Goal: Find specific page/section: Find specific page/section

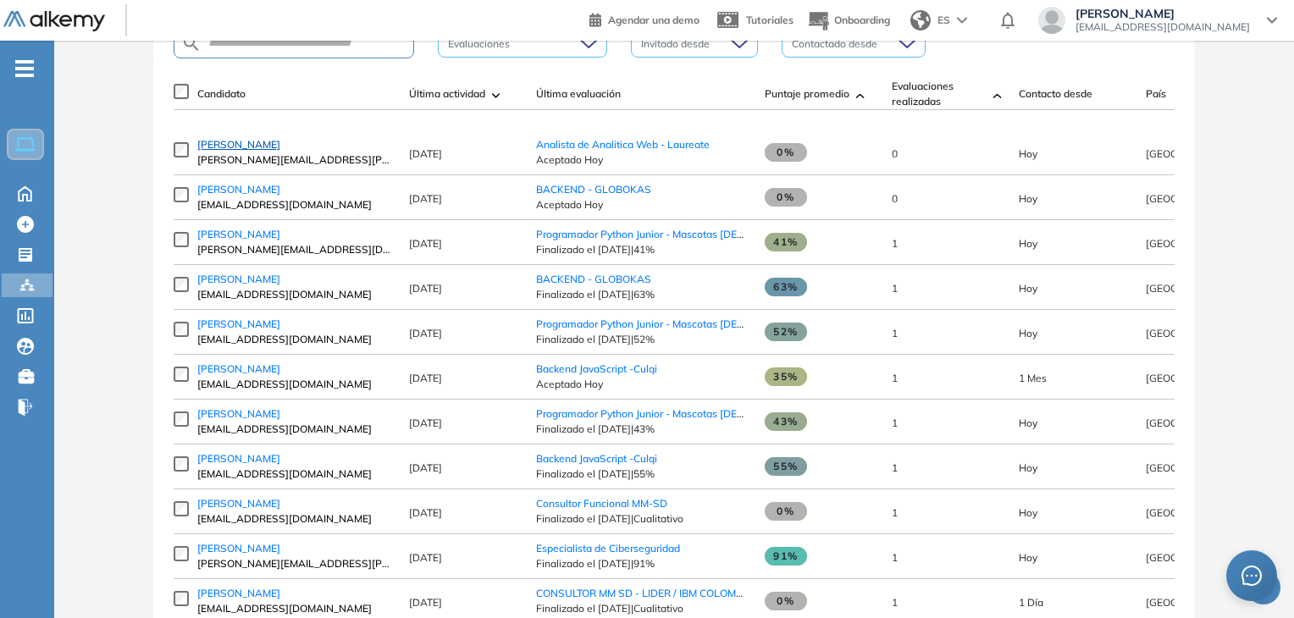
click at [247, 151] on span "[PERSON_NAME]" at bounding box center [238, 144] width 83 height 13
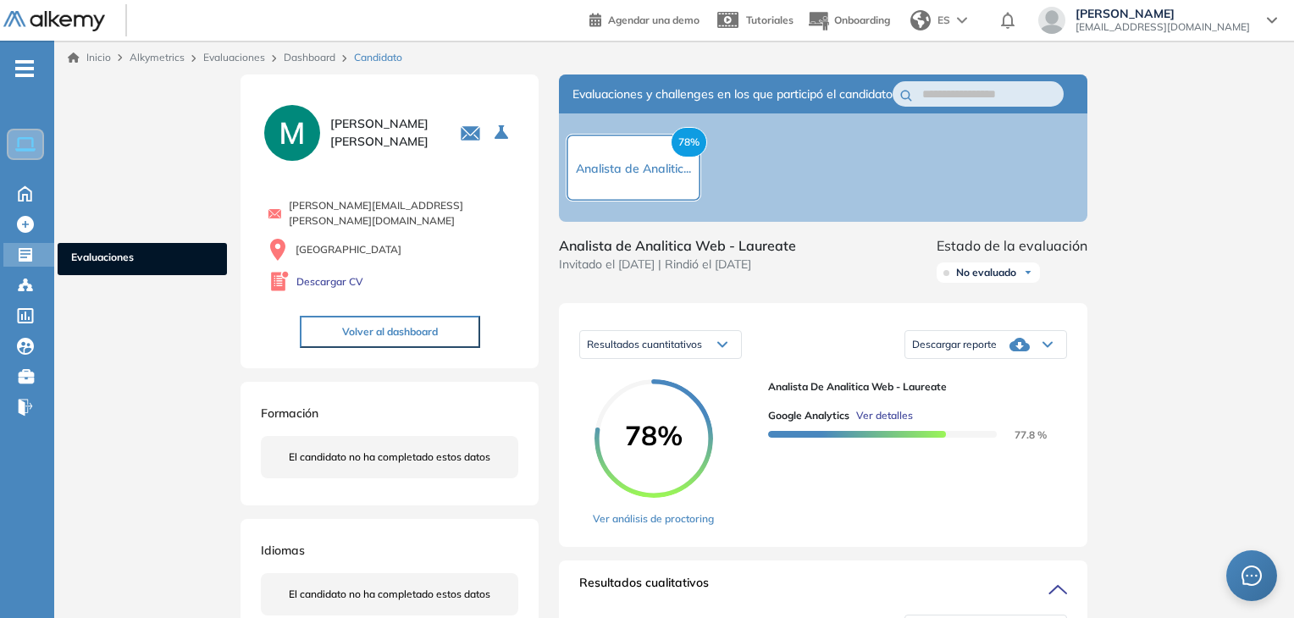
click at [27, 252] on icon at bounding box center [25, 254] width 17 height 17
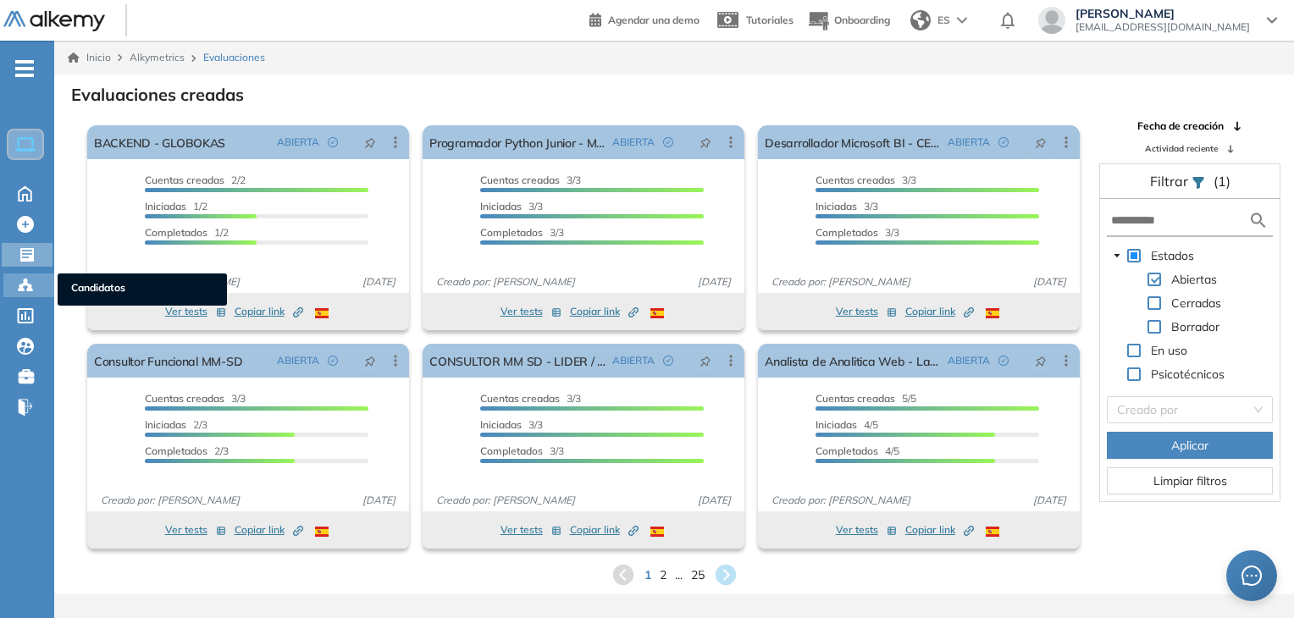
click at [10, 275] on div "Candidatos Candidatos" at bounding box center [28, 286] width 51 height 24
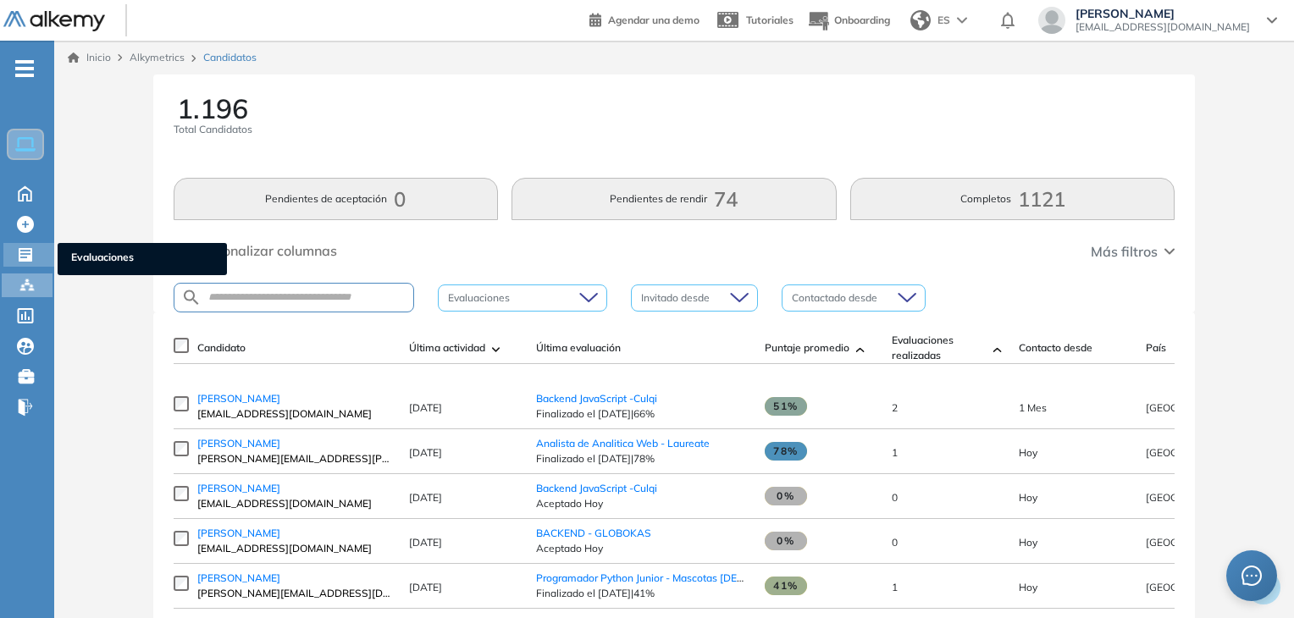
click at [30, 262] on icon at bounding box center [25, 254] width 17 height 17
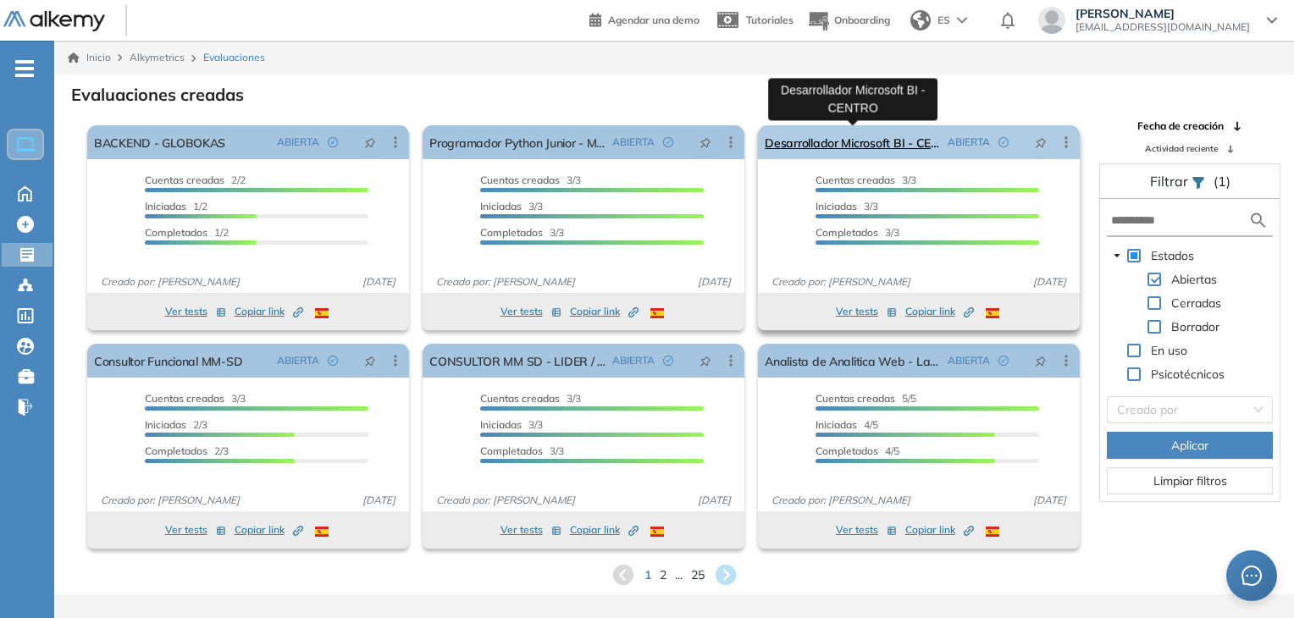
click at [838, 149] on link "Desarrollador Microsoft BI - CENTRO" at bounding box center [853, 142] width 176 height 34
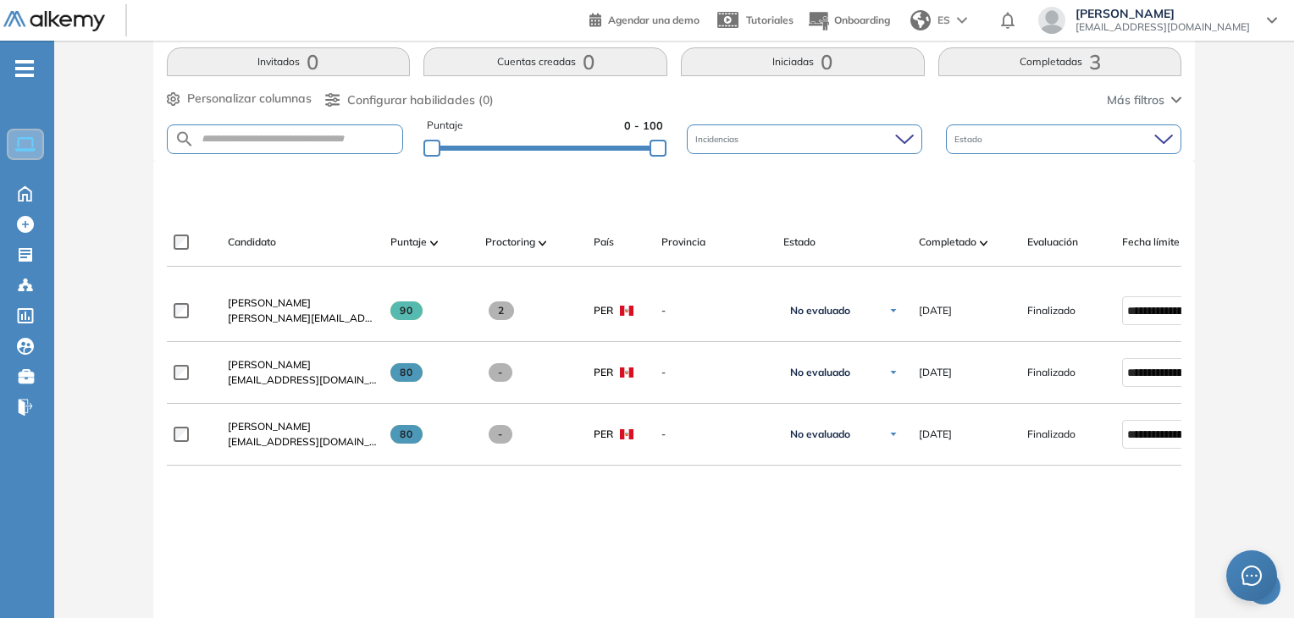
scroll to position [440, 0]
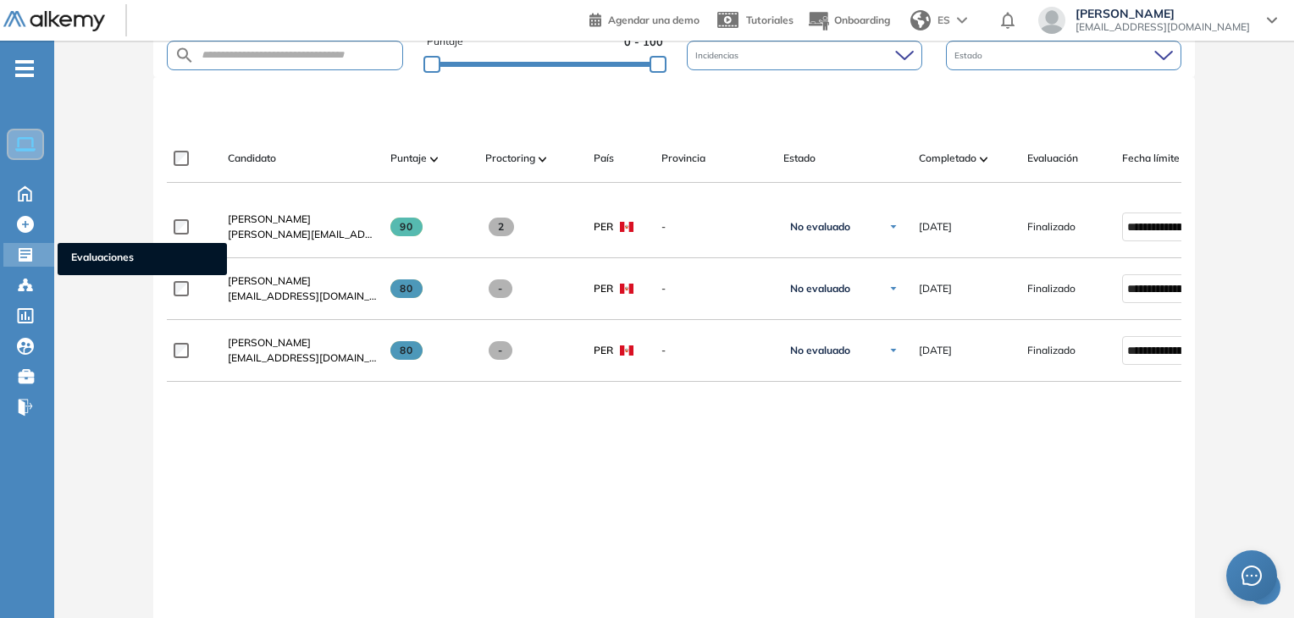
click at [15, 258] on div "Evaluaciones Evaluaciones" at bounding box center [28, 255] width 51 height 24
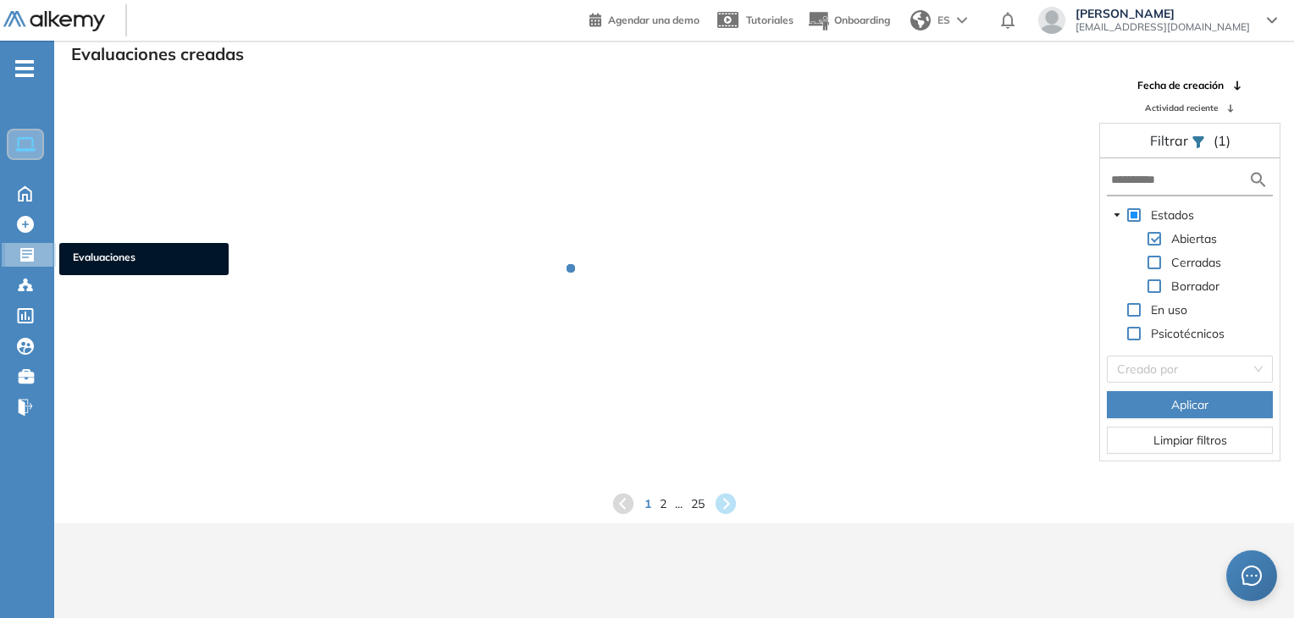
scroll to position [41, 0]
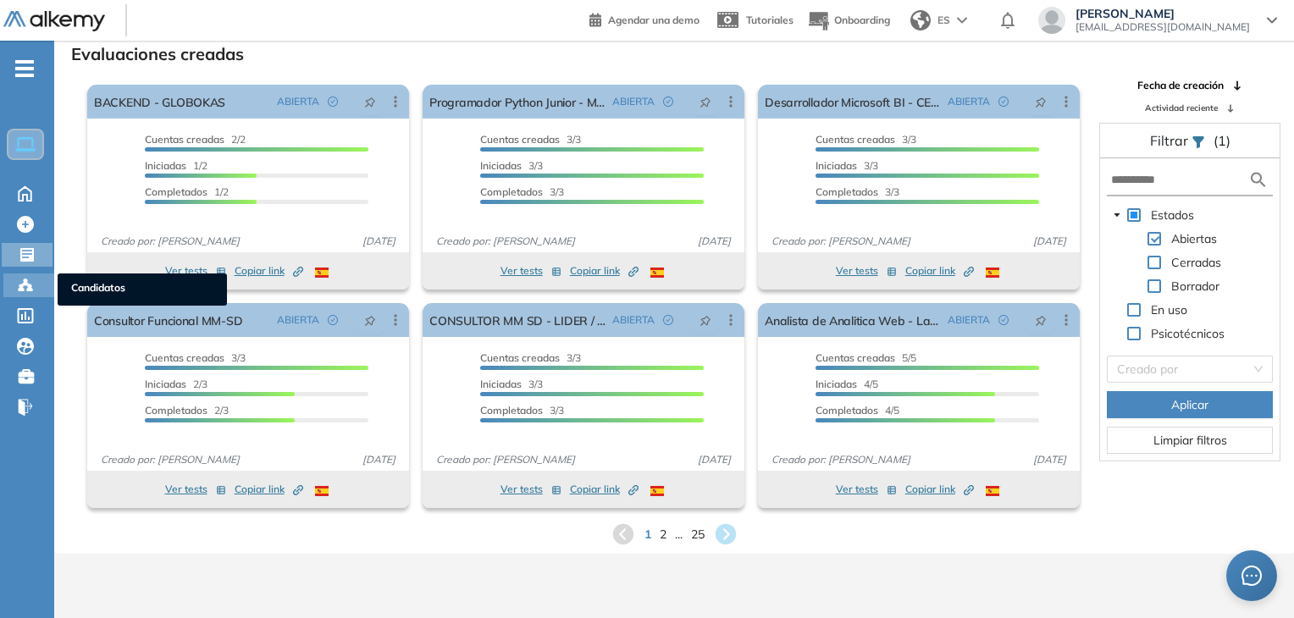
click at [25, 287] on icon at bounding box center [25, 285] width 17 height 17
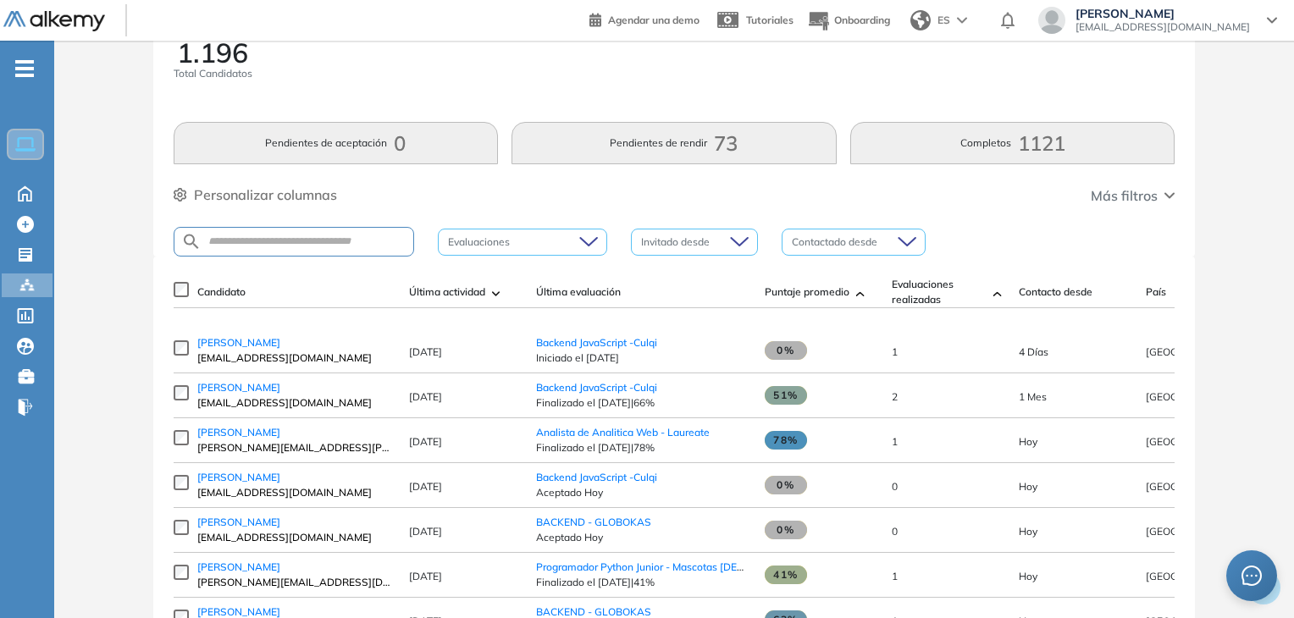
scroll to position [85, 0]
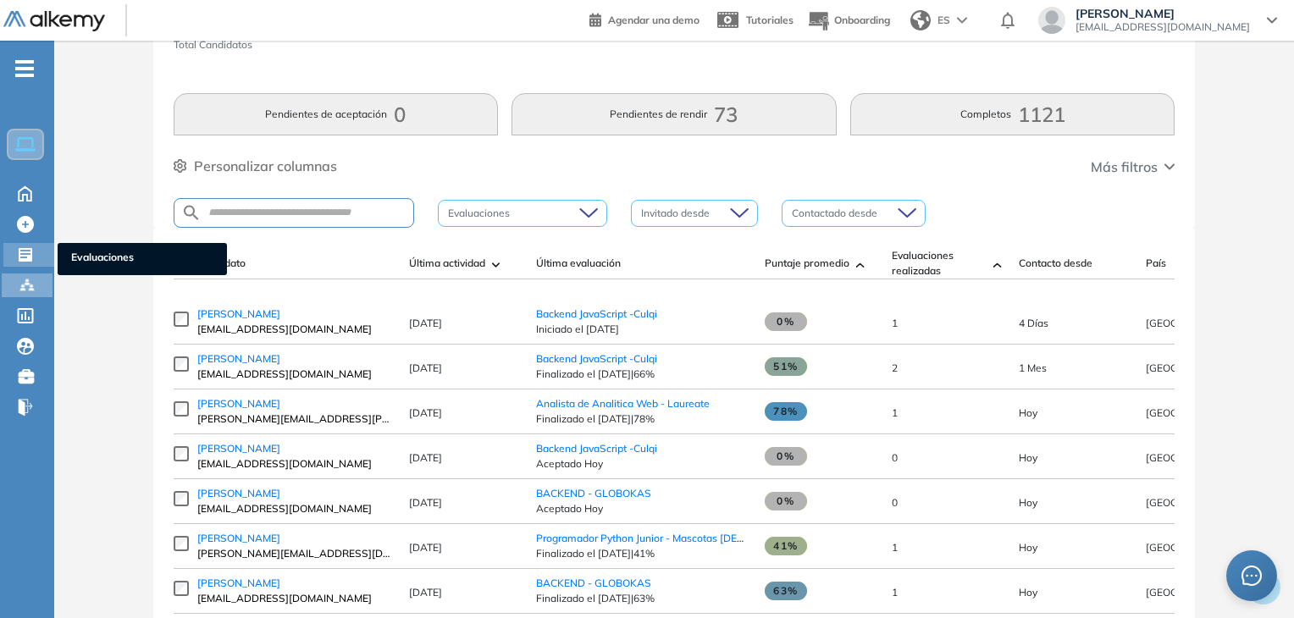
click at [41, 255] on div "Evaluaciones Evaluaciones" at bounding box center [28, 255] width 51 height 24
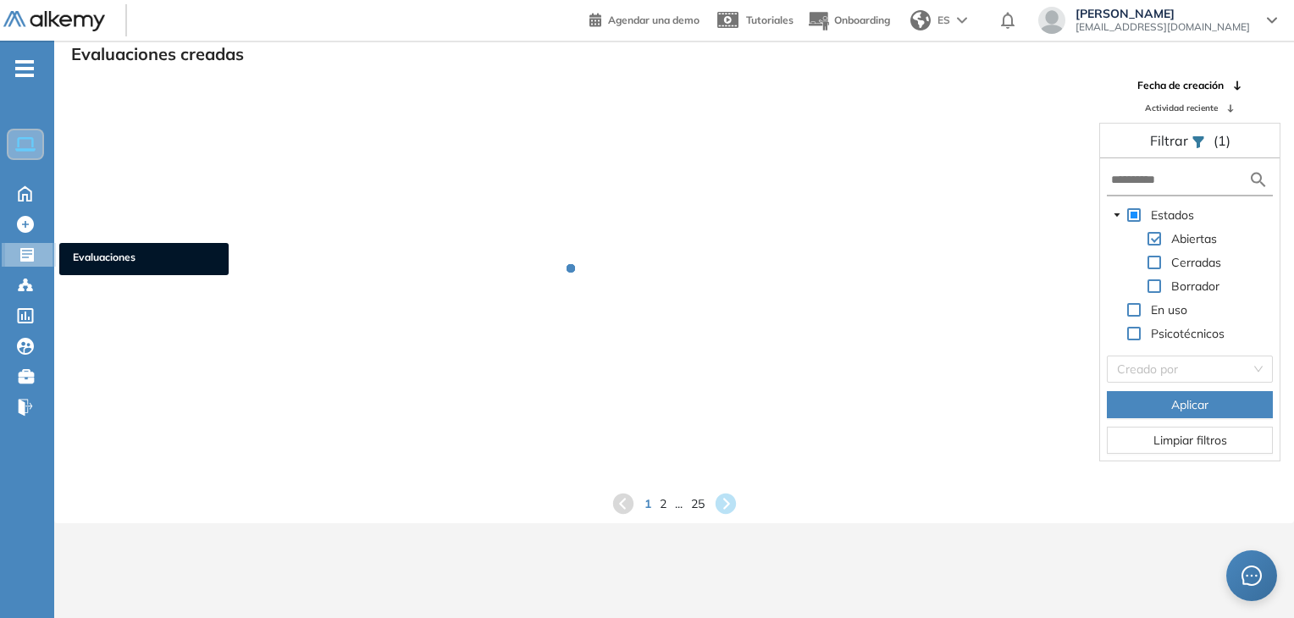
scroll to position [41, 0]
